Goal: Submit feedback/report problem

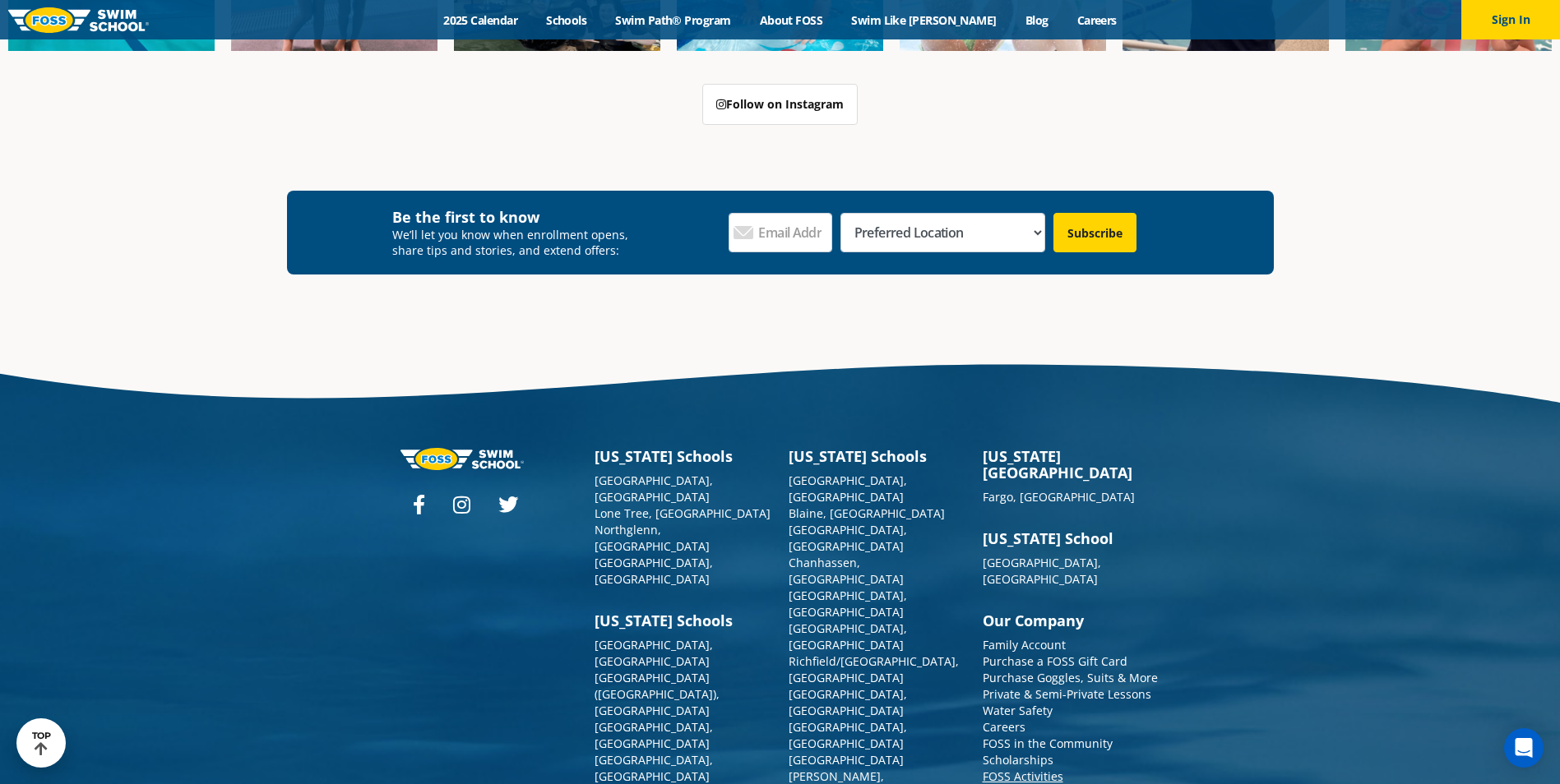
scroll to position [6062, 0]
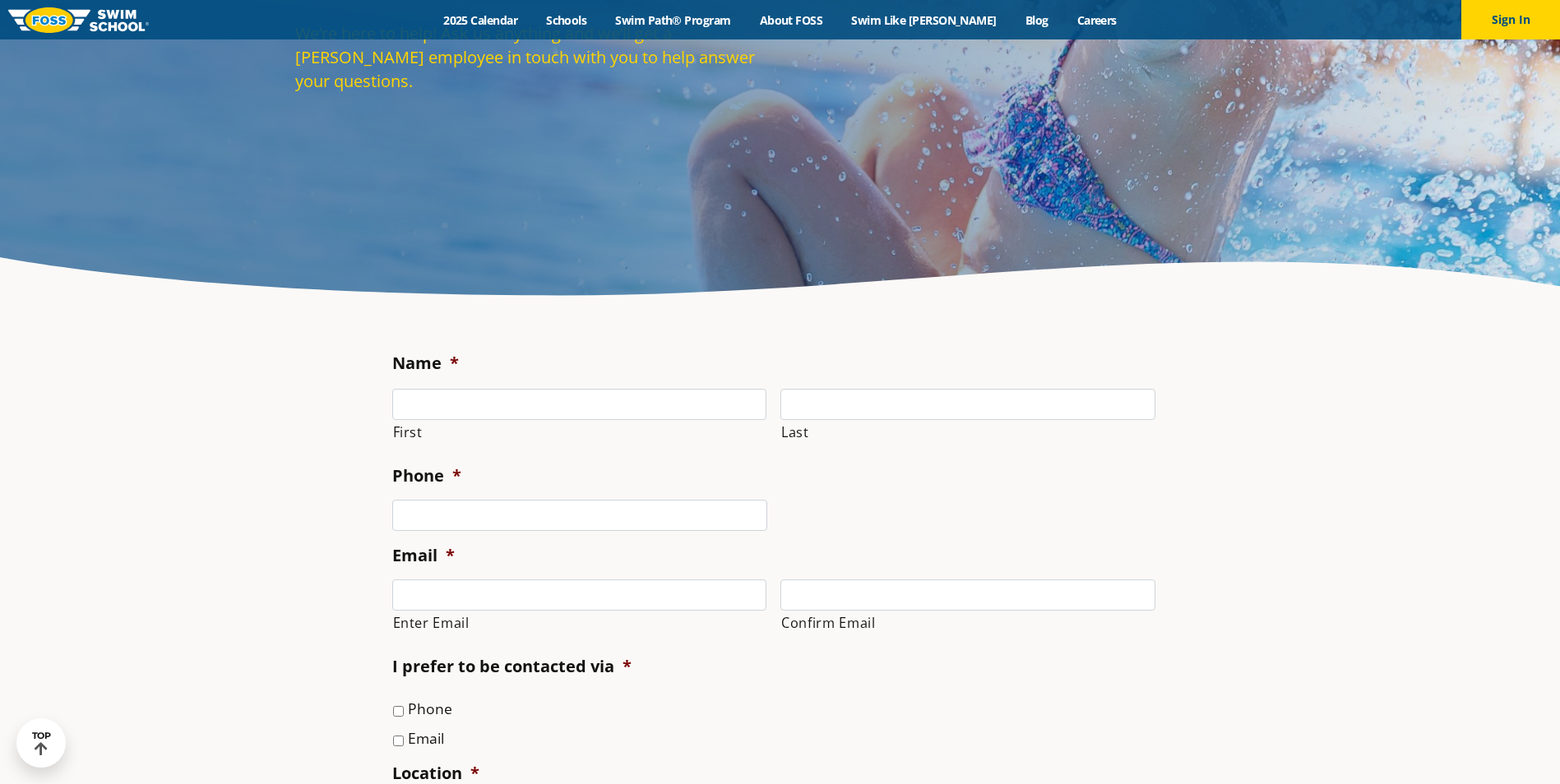
scroll to position [433, 0]
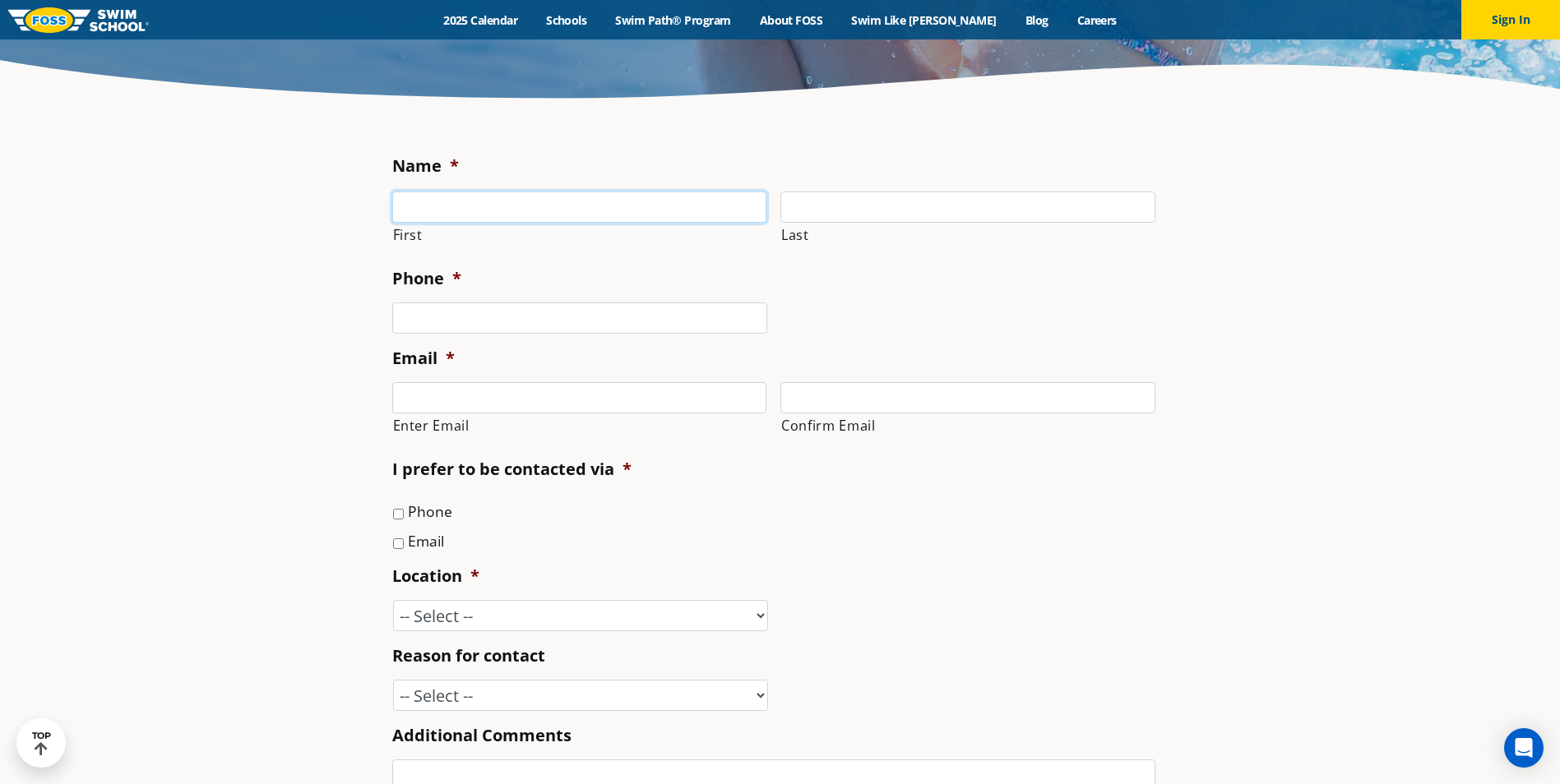
click at [446, 201] on input "First" at bounding box center [579, 206] width 375 height 31
type input "Rosalie"
type input "Korfe"
type input "(320) 874-0370"
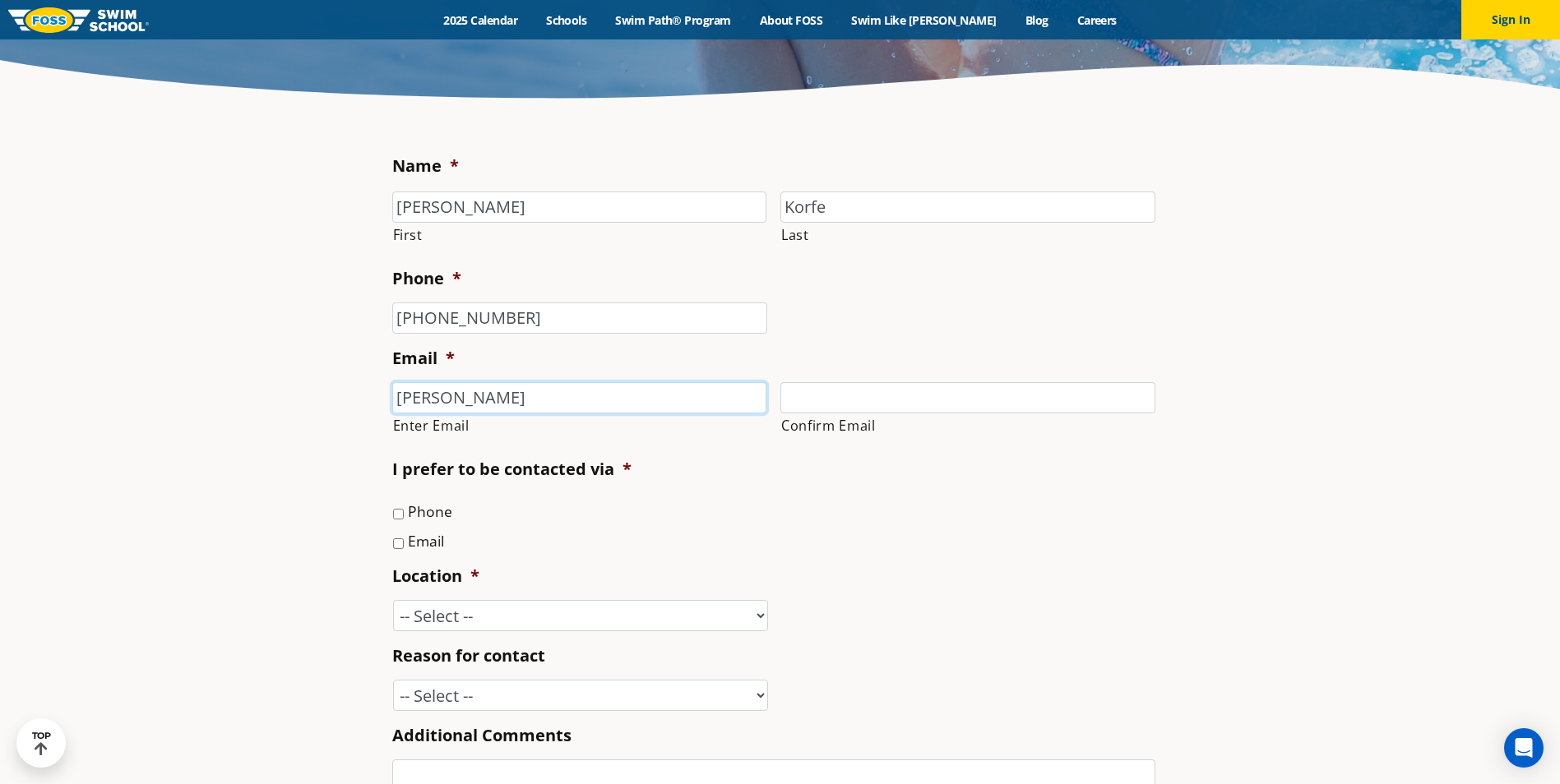
type input "rosalie.korfe@gmail.com"
click at [399, 543] on input "Email" at bounding box center [398, 543] width 11 height 11
checkbox input "true"
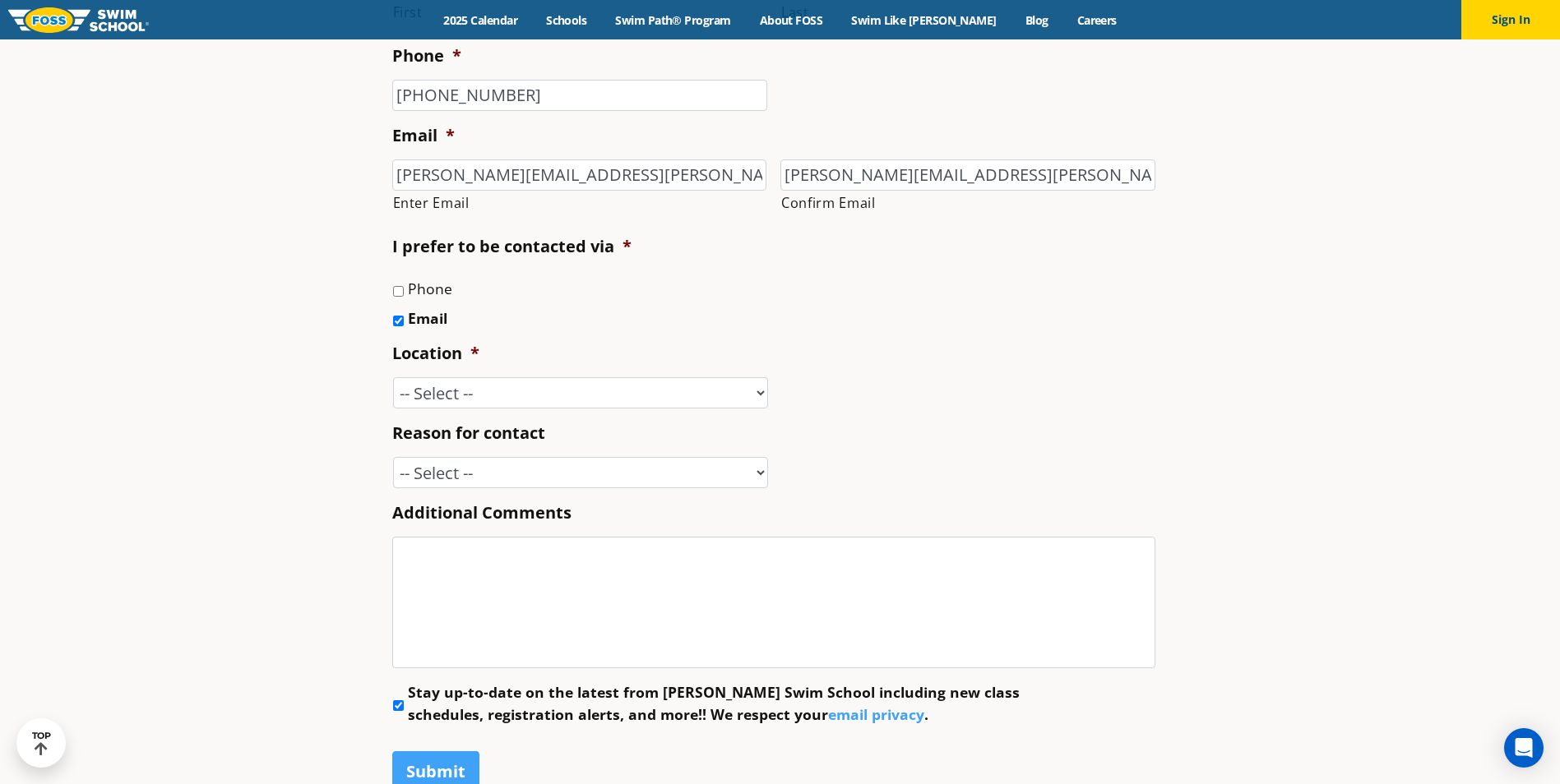
click at [560, 375] on li "Location * -- Select -- Ankeny, IA Apple Valley Blaine, MN Burnsville, MN Ballw…" at bounding box center [780, 375] width 777 height 67
click at [561, 382] on select "-- Select -- Ankeny, IA Apple Valley Blaine, MN Burnsville, MN Ballwin, MO Boli…" at bounding box center [580, 392] width 375 height 31
select select "VAD"
click at [393, 377] on select "-- Select -- Ankeny, IA Apple Valley Blaine, MN Burnsville, MN Ballwin, MO Boli…" at bounding box center [580, 392] width 375 height 31
click at [522, 480] on select "-- Select -- Enrollment issue Program question What level is best for my child?…" at bounding box center [580, 472] width 375 height 31
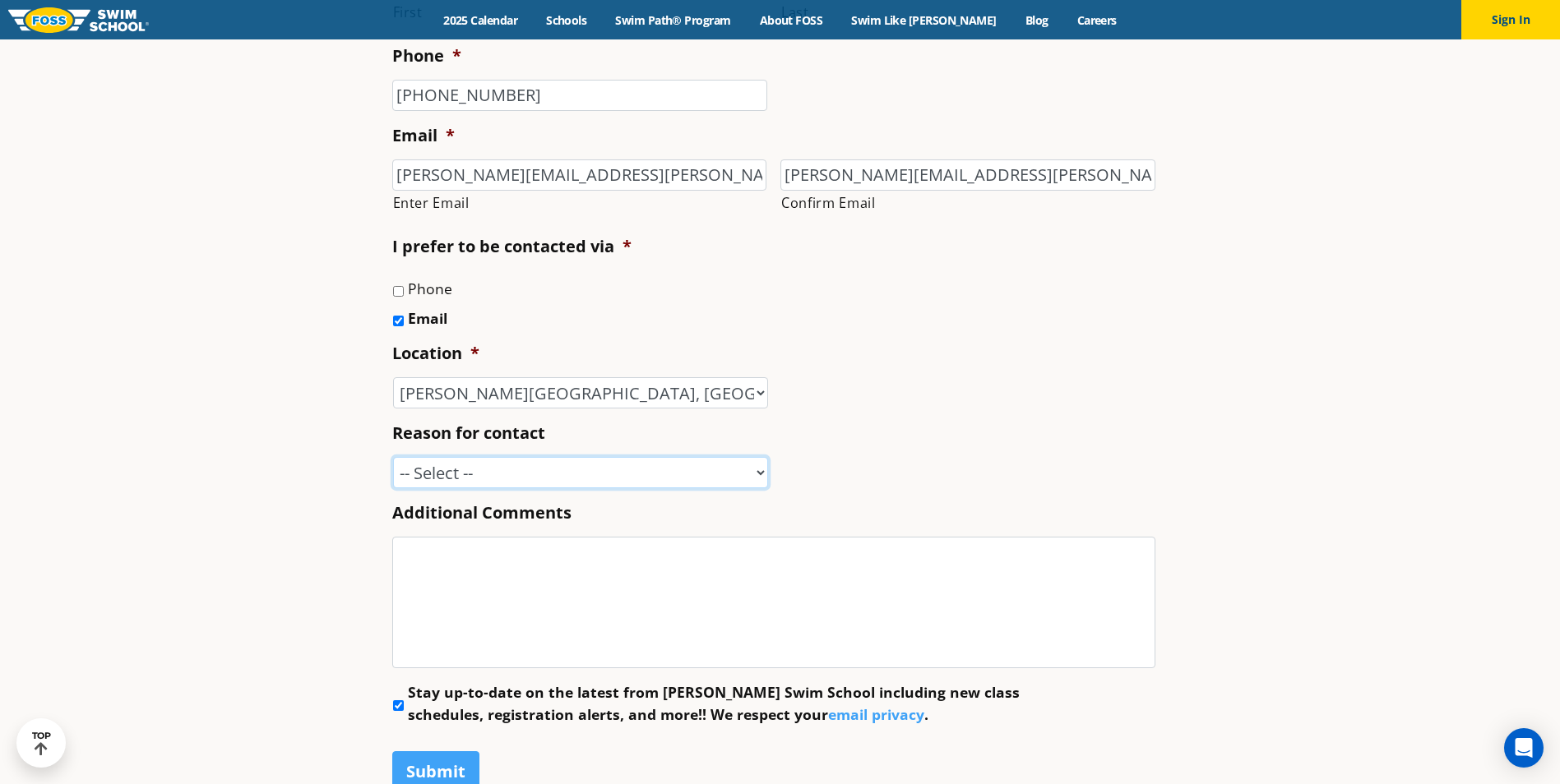
select select "Speak with a manager"
click at [393, 457] on select "-- Select -- Enrollment issue Program question What level is best for my child?…" at bounding box center [580, 472] width 375 height 31
click at [562, 563] on textarea "Additional Comments" at bounding box center [774, 602] width 764 height 131
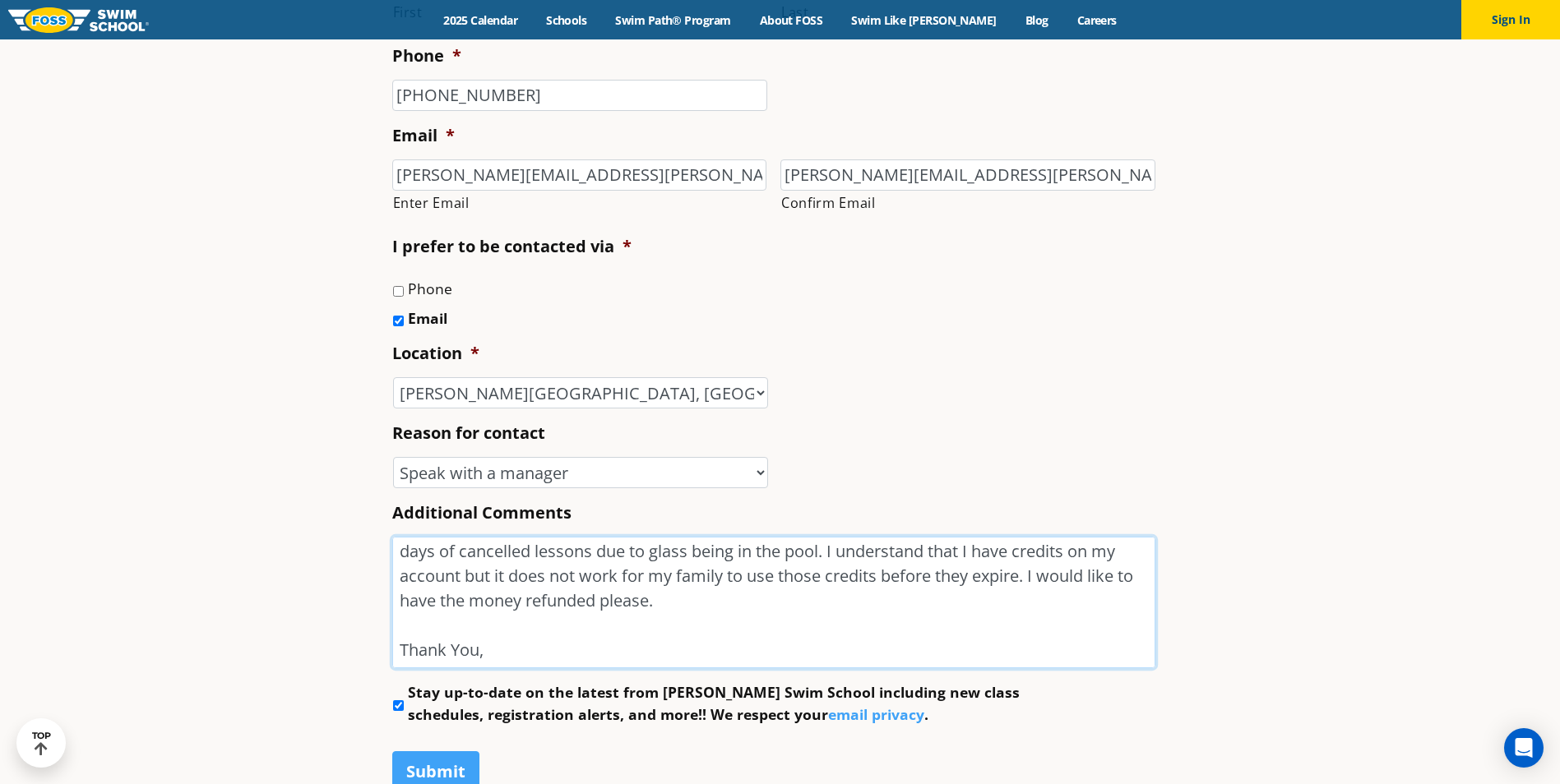
scroll to position [72, 0]
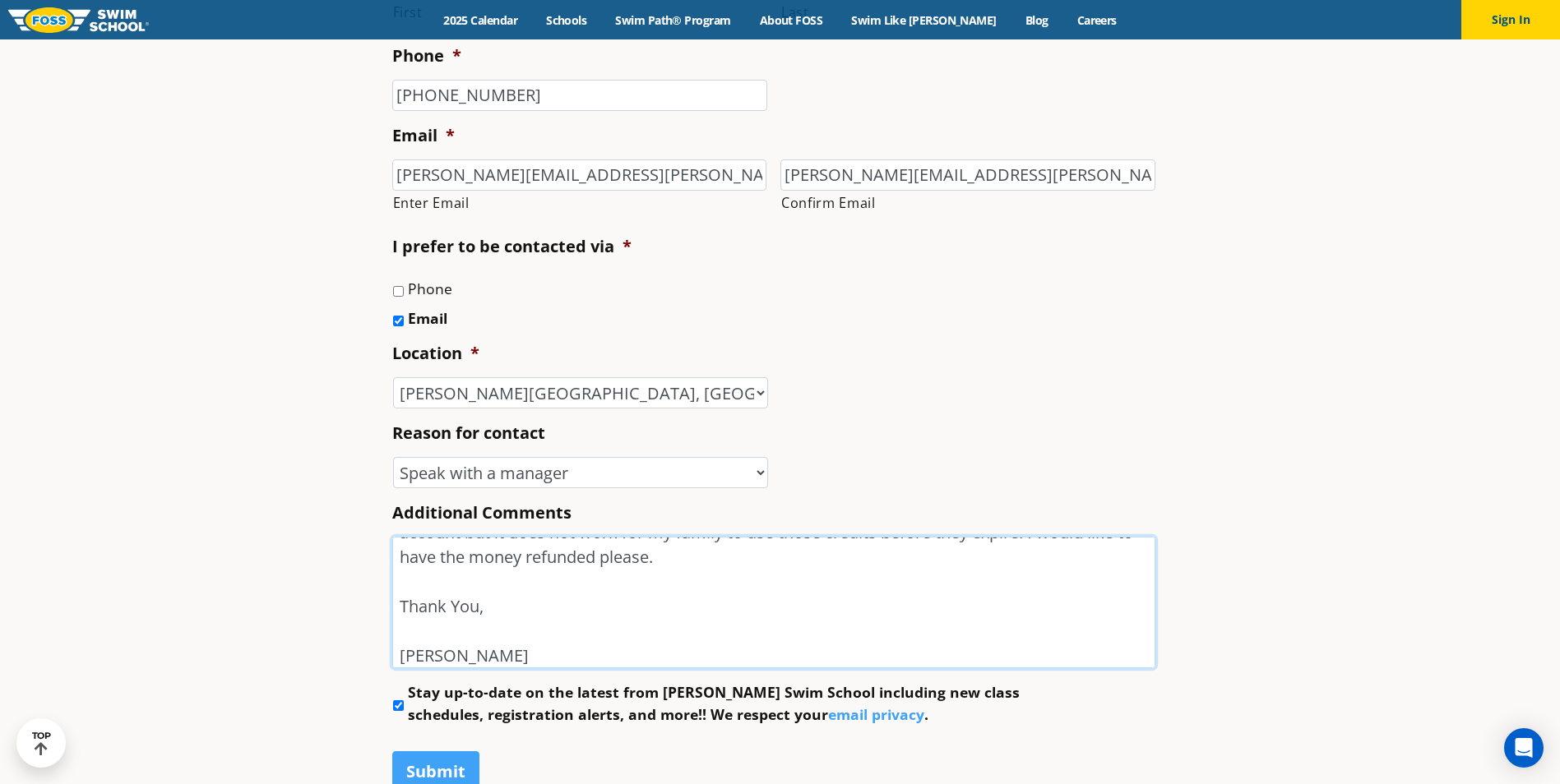
type textarea "Hello, I had 2 kids (Ezra and Delilah Korfe) enrolled in lessons June 2025. We …"
click at [401, 707] on input "Stay up-to-date on the latest from Foss Swim School including new class schedul…" at bounding box center [398, 705] width 11 height 11
checkbox input "false"
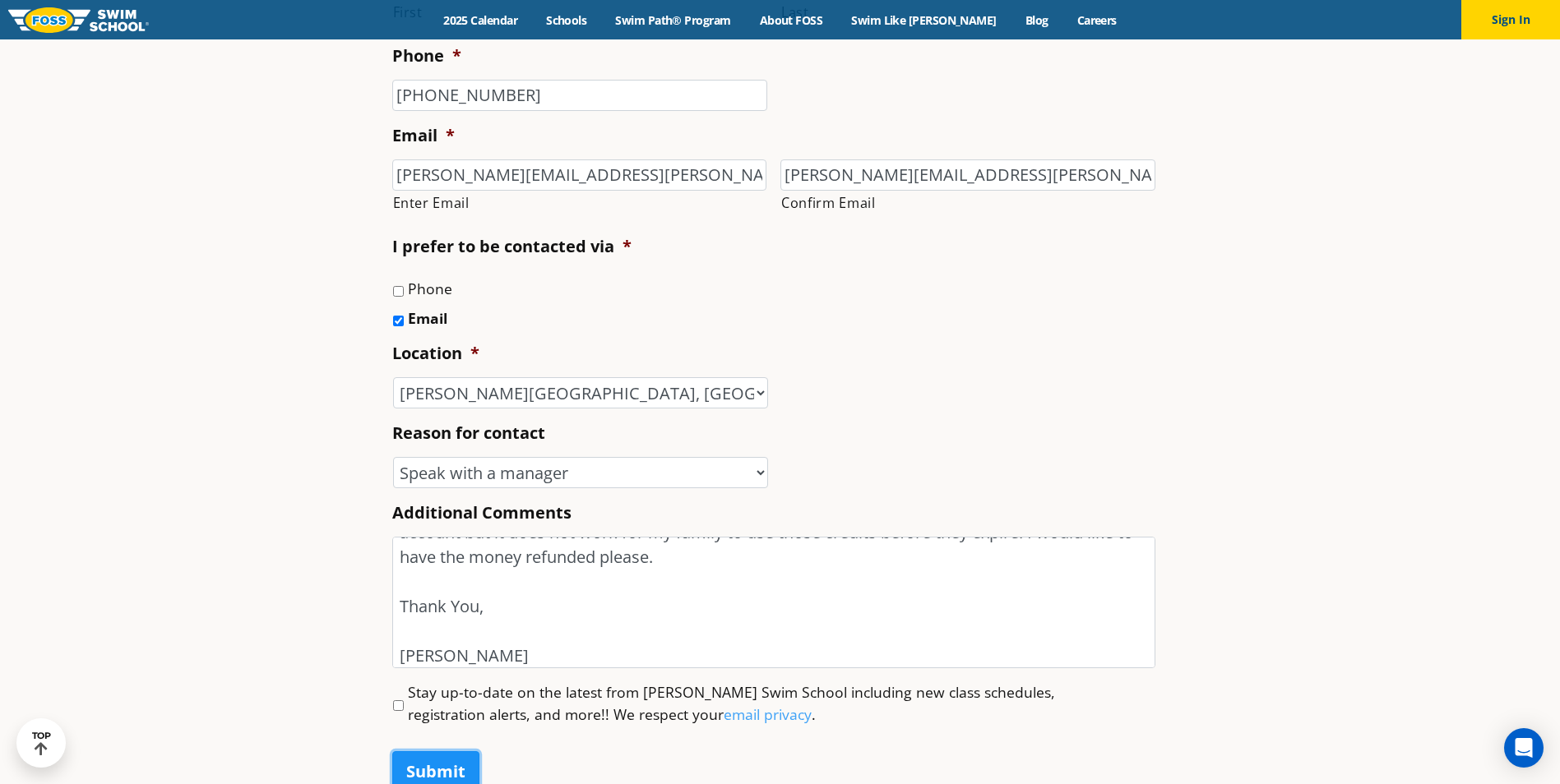
click at [433, 763] on input "Submit" at bounding box center [436, 771] width 88 height 41
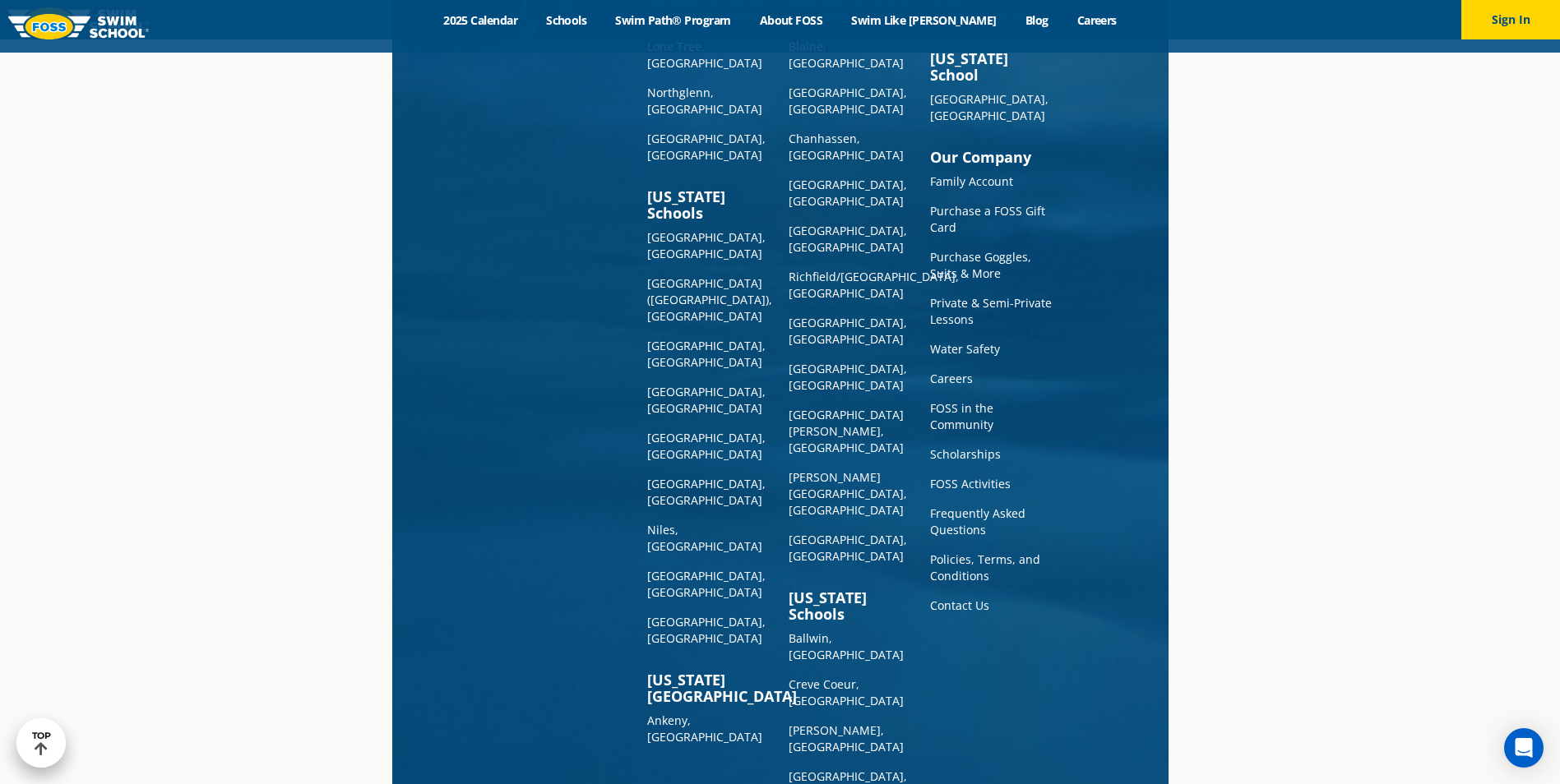
scroll to position [3694, 0]
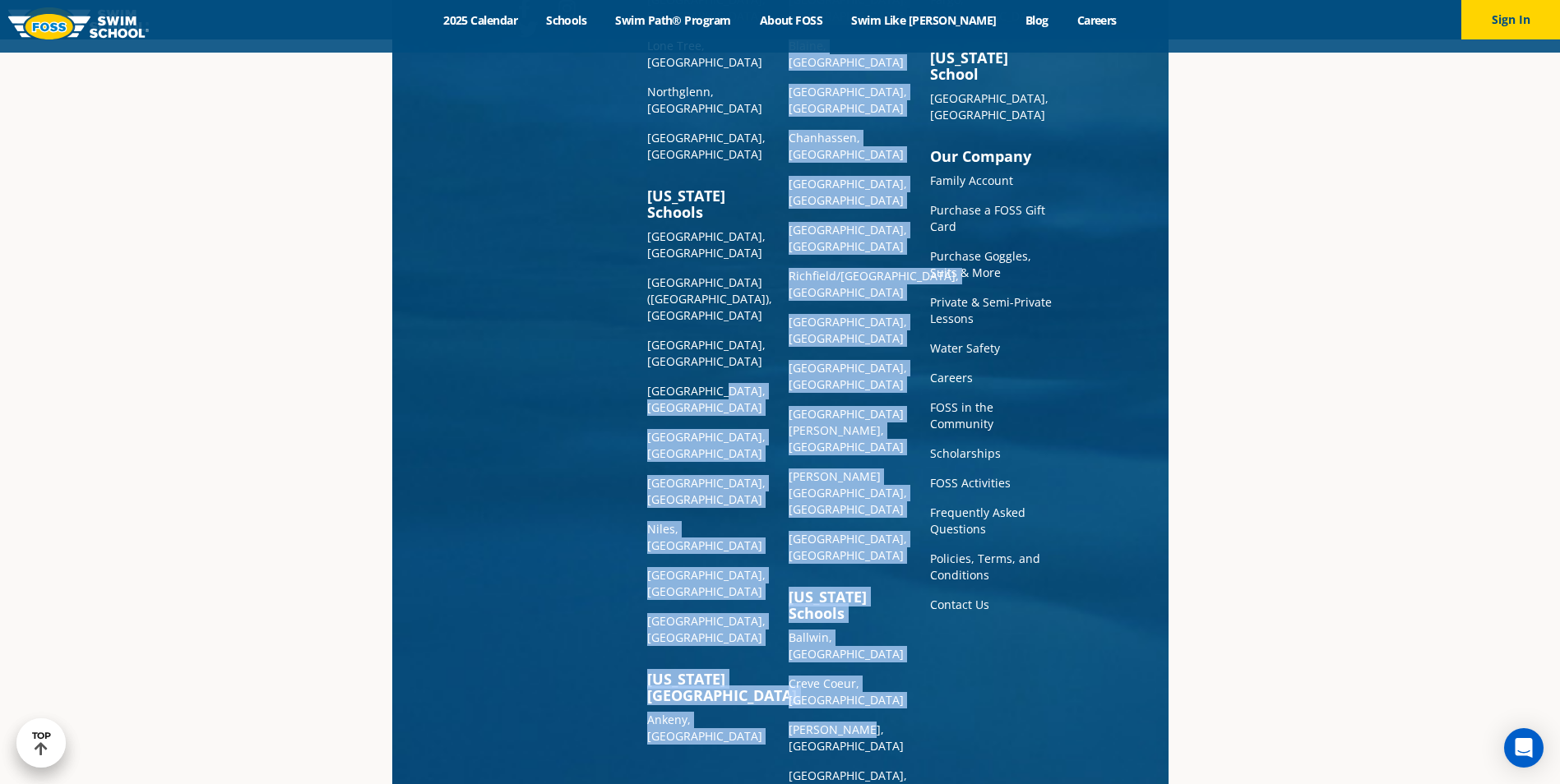
drag, startPoint x: 746, startPoint y: 232, endPoint x: 887, endPoint y: 460, distance: 268.1
click at [887, 460] on div "Colorado Schools Castle Rock, CO Lone Tree, CO Northglenn, CO Westminster, CO I…" at bounding box center [780, 410] width 565 height 920
drag, startPoint x: 887, startPoint y: 460, endPoint x: 864, endPoint y: 300, distance: 161.6
click at [864, 469] on link "[PERSON_NAME][GEOGRAPHIC_DATA], [GEOGRAPHIC_DATA]" at bounding box center [847, 492] width 118 height 49
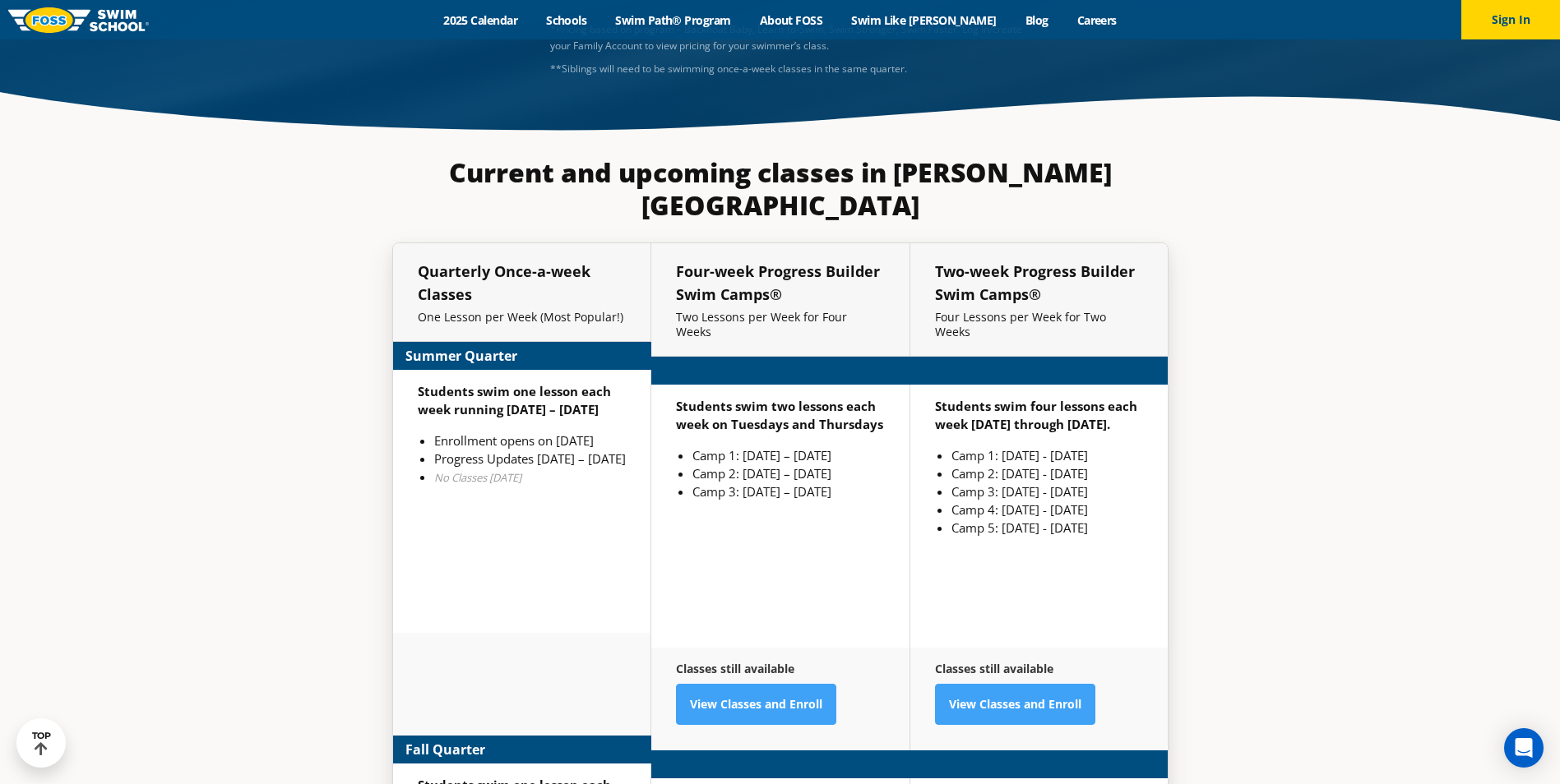
scroll to position [3897, 0]
